Goal: Task Accomplishment & Management: Manage account settings

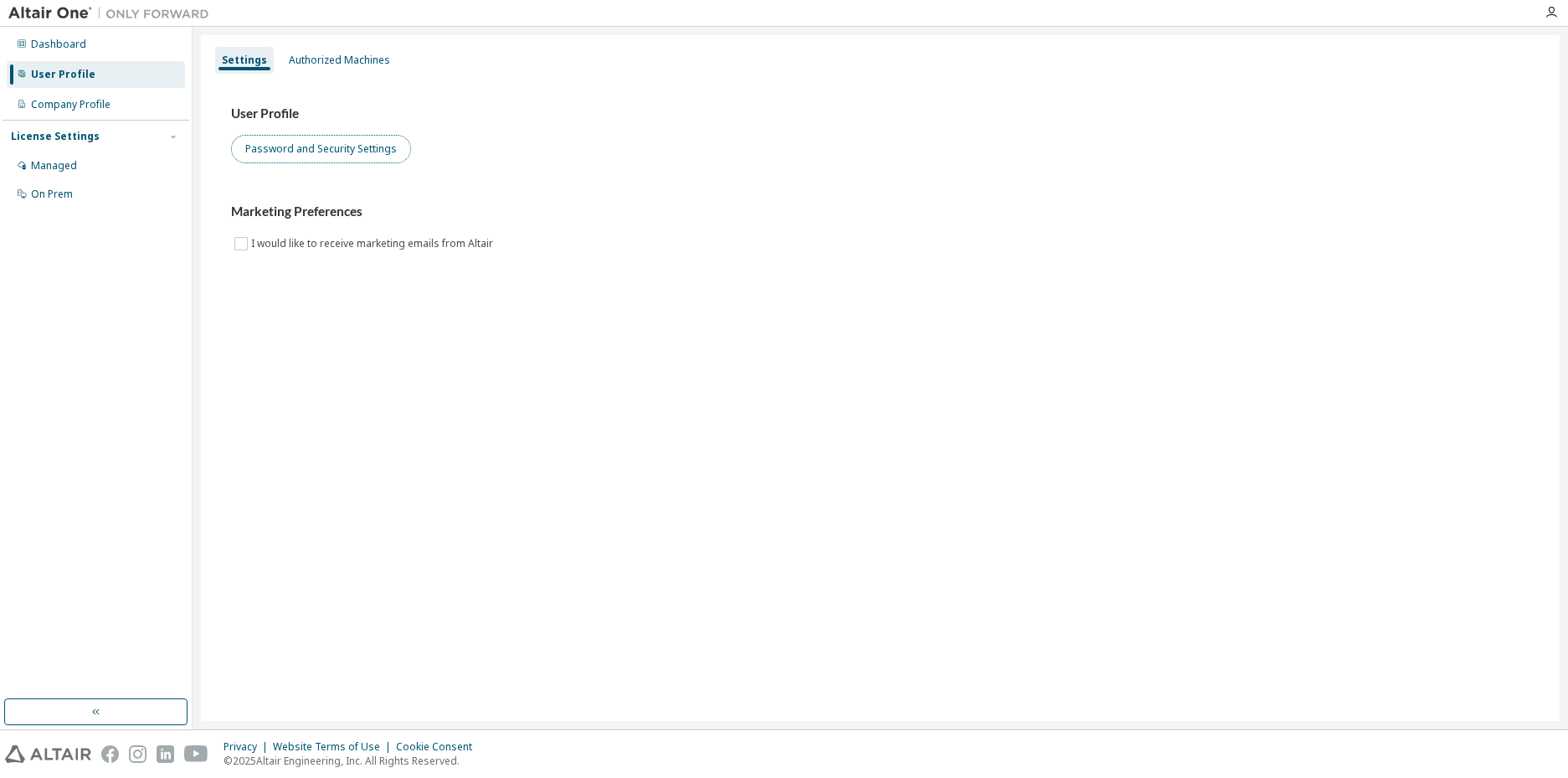
click at [373, 159] on button "Password and Security Settings" at bounding box center [320, 149] width 180 height 29
click at [63, 108] on div "Company Profile" at bounding box center [70, 105] width 80 height 14
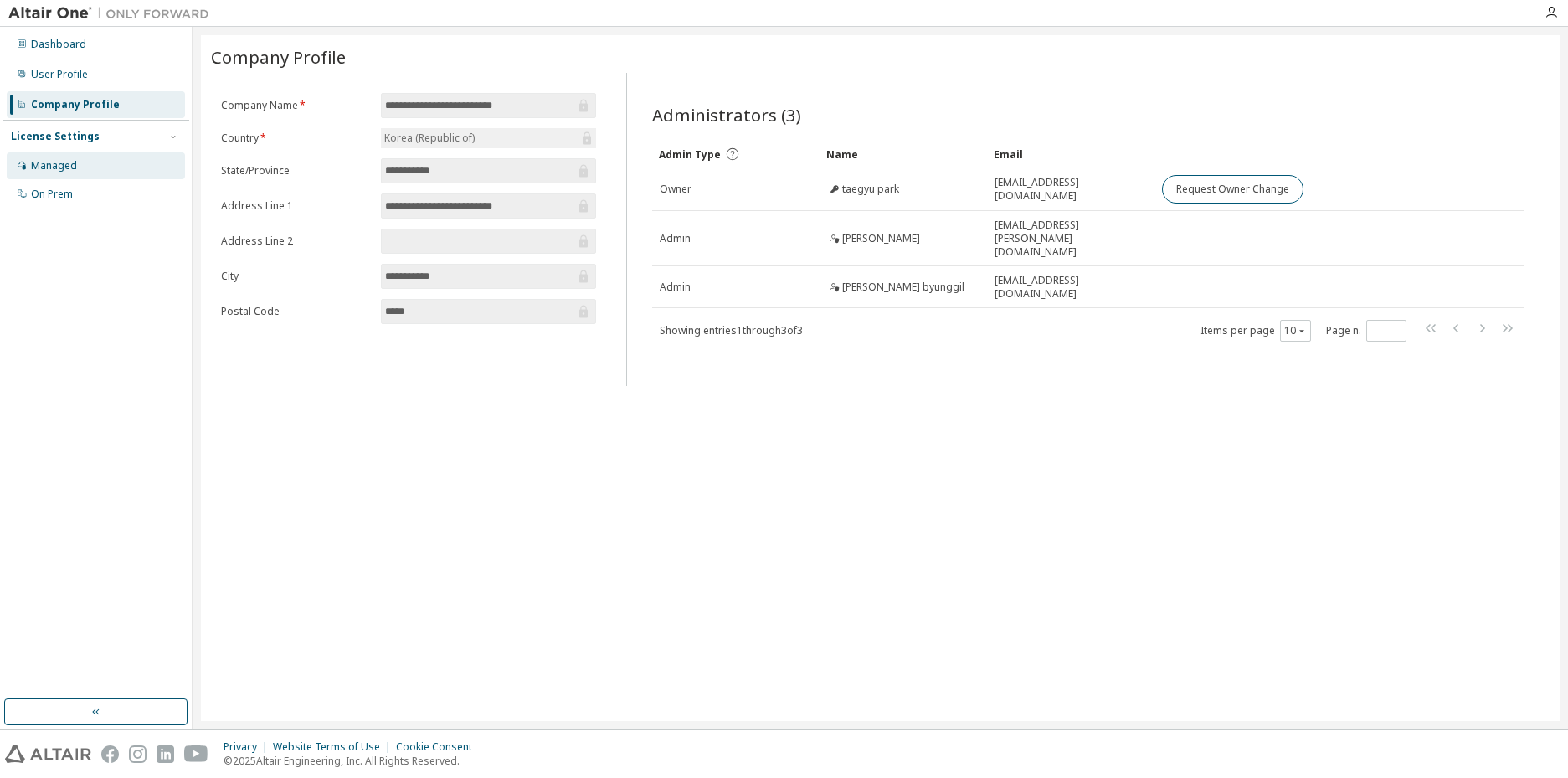
click at [68, 165] on div "Managed" at bounding box center [53, 166] width 46 height 14
